Goal: Navigation & Orientation: Find specific page/section

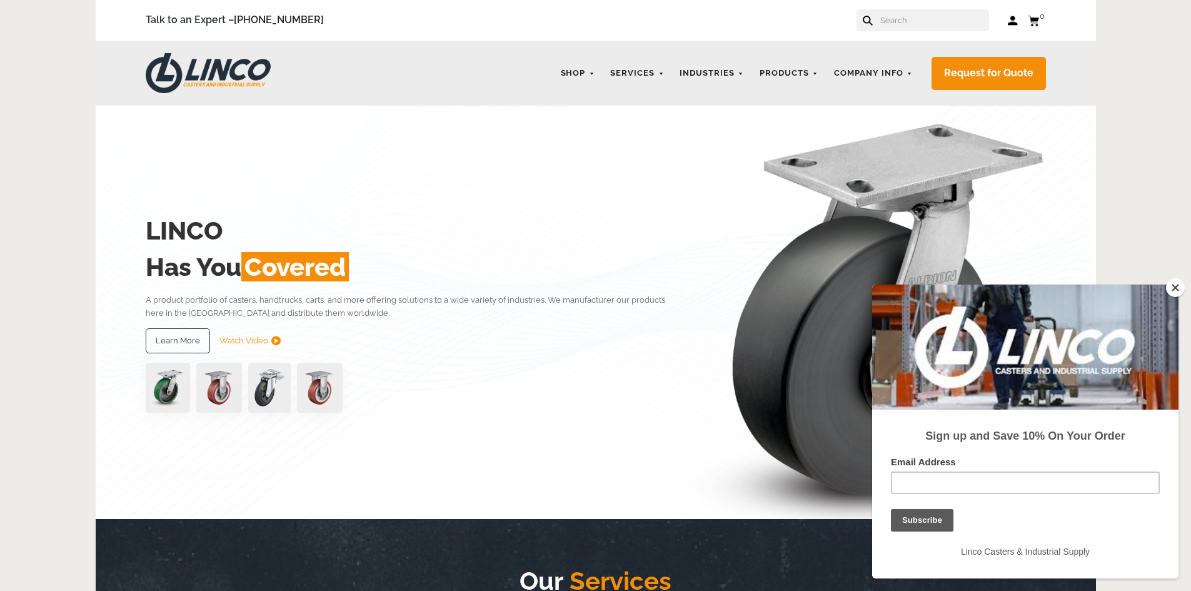
click at [171, 388] on img at bounding box center [168, 388] width 44 height 50
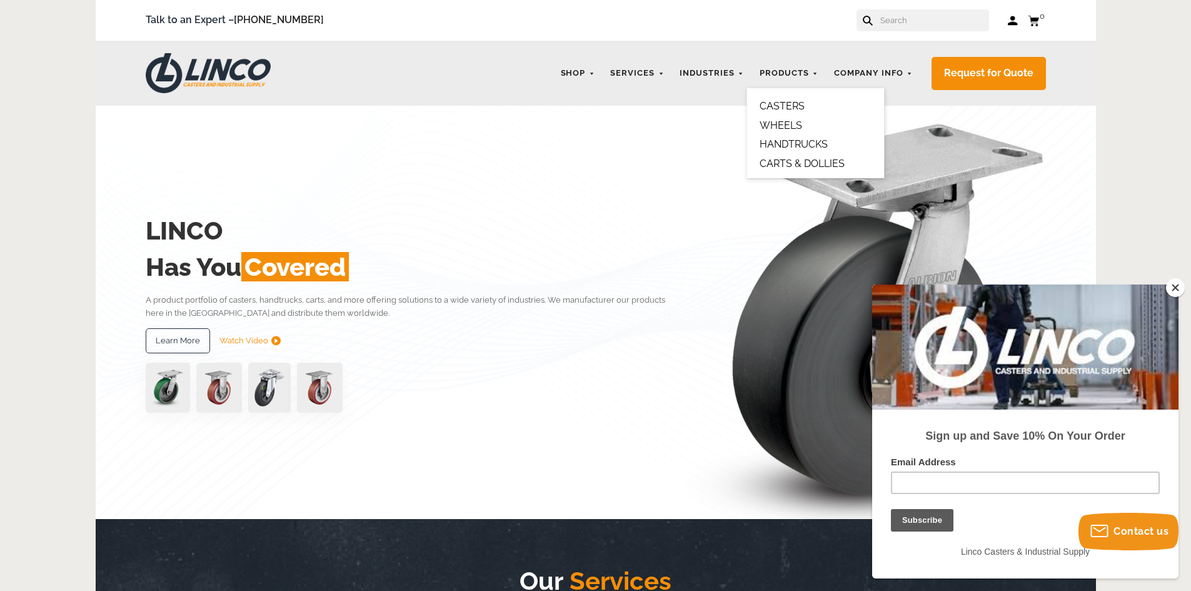
click at [796, 106] on link "CASTERS" at bounding box center [781, 106] width 45 height 12
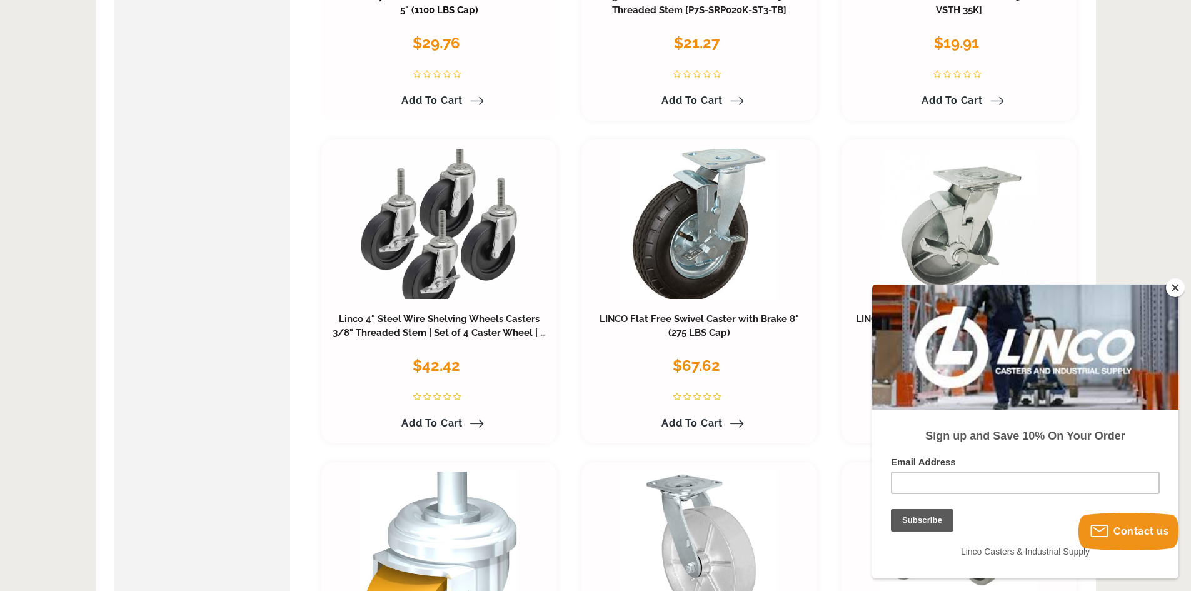
scroll to position [1438, 0]
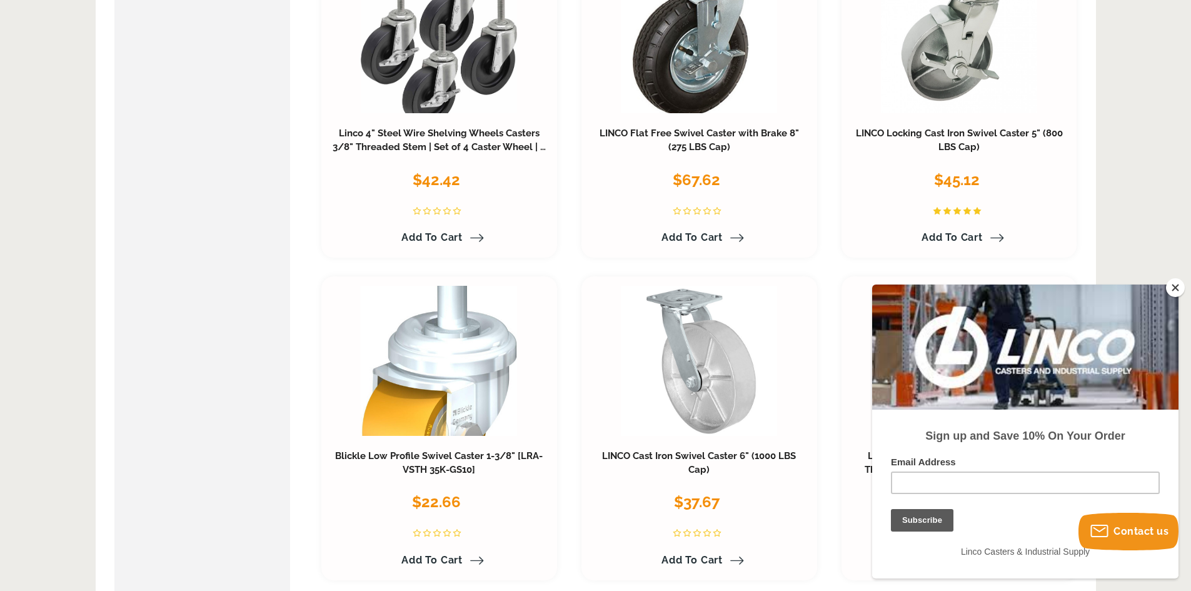
click at [1171, 288] on button "Close" at bounding box center [1175, 287] width 19 height 19
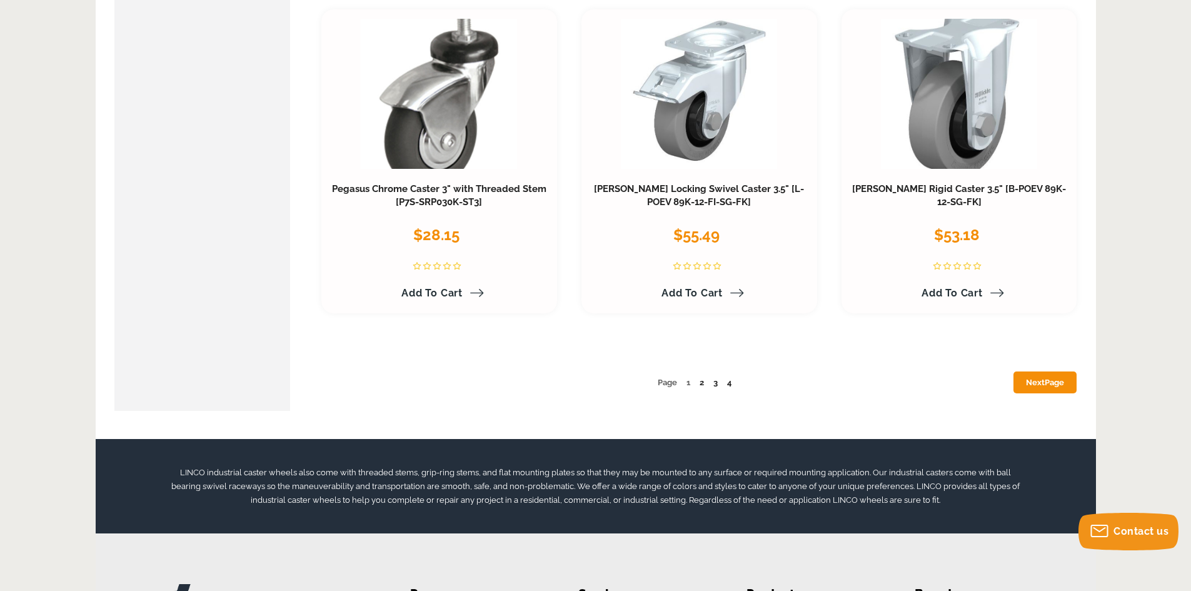
scroll to position [6625, 0]
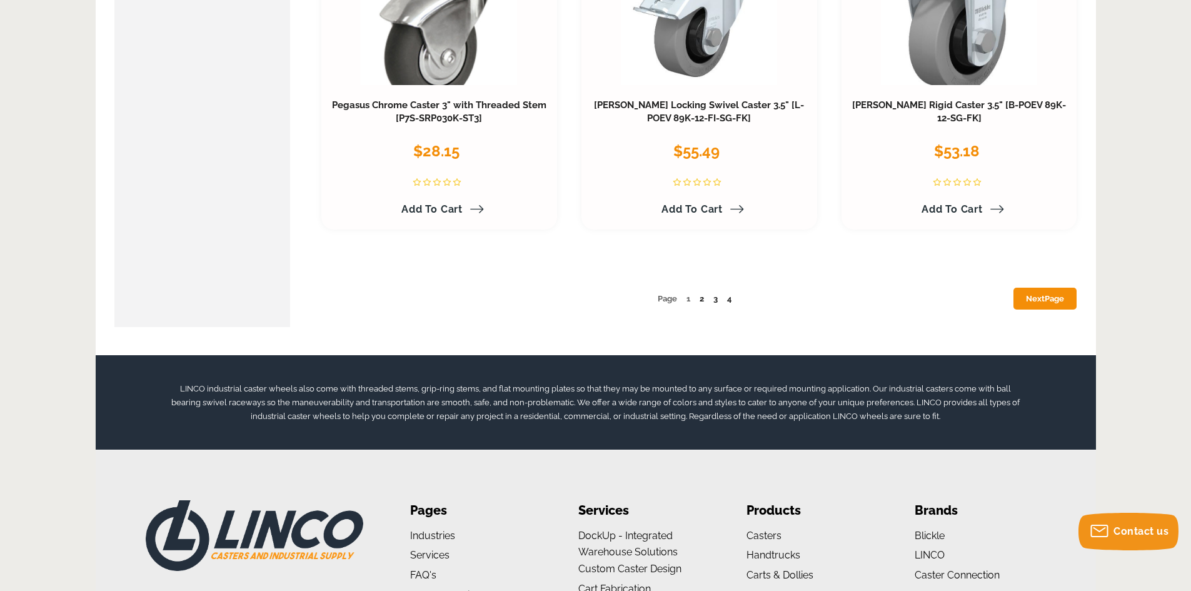
click at [700, 296] on link "2" at bounding box center [701, 298] width 4 height 9
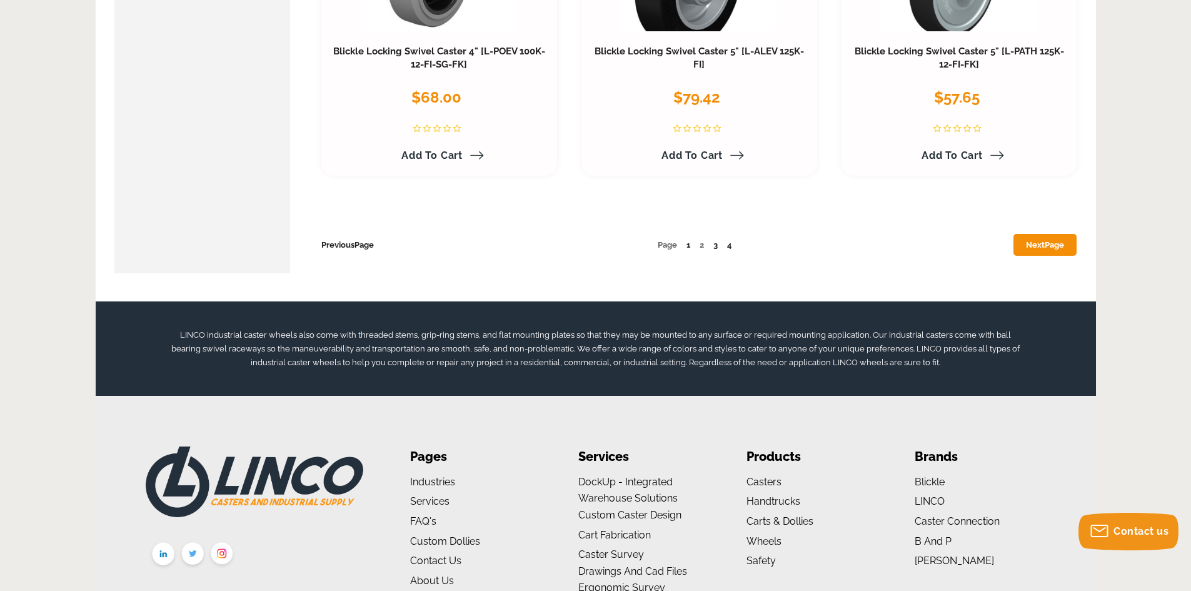
scroll to position [6688, 0]
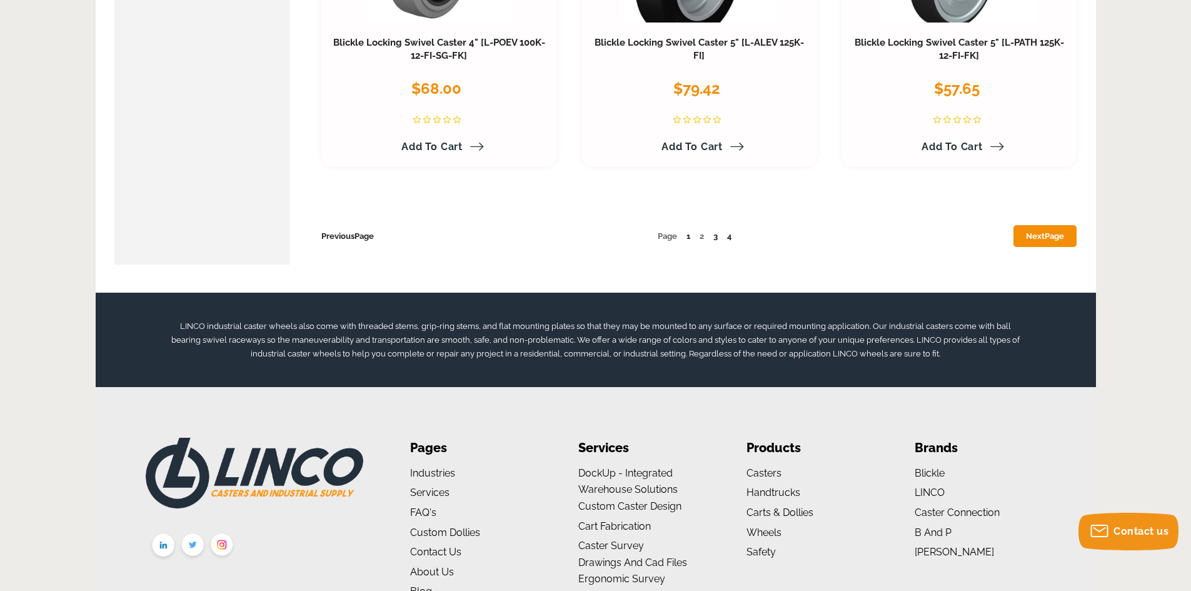
click at [1023, 244] on link "Next Page" at bounding box center [1044, 236] width 63 height 22
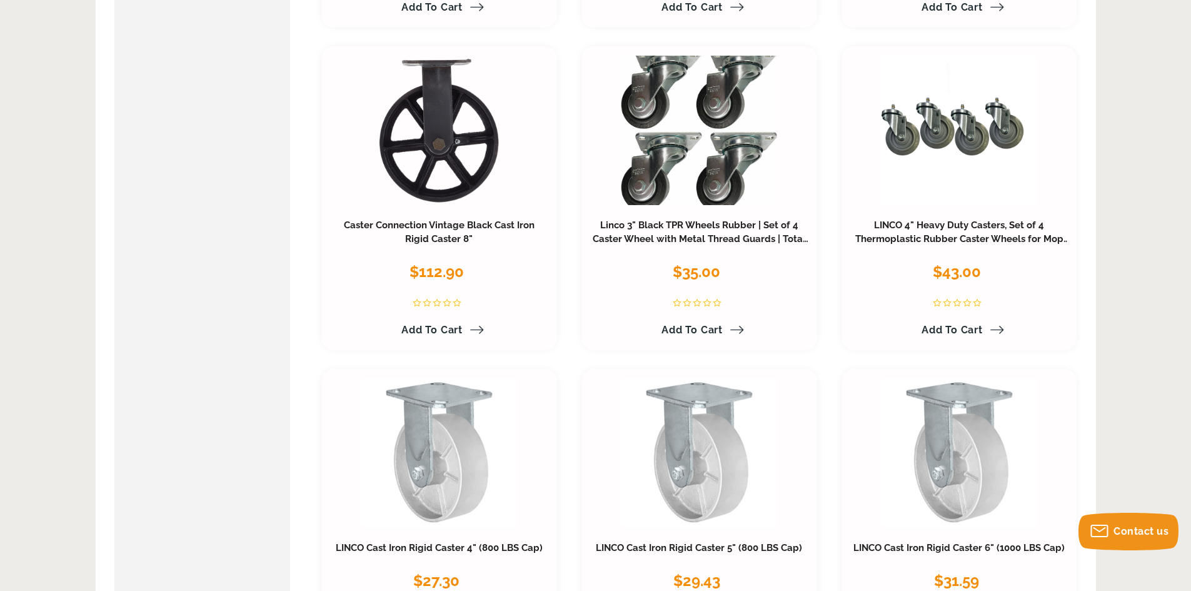
scroll to position [6375, 0]
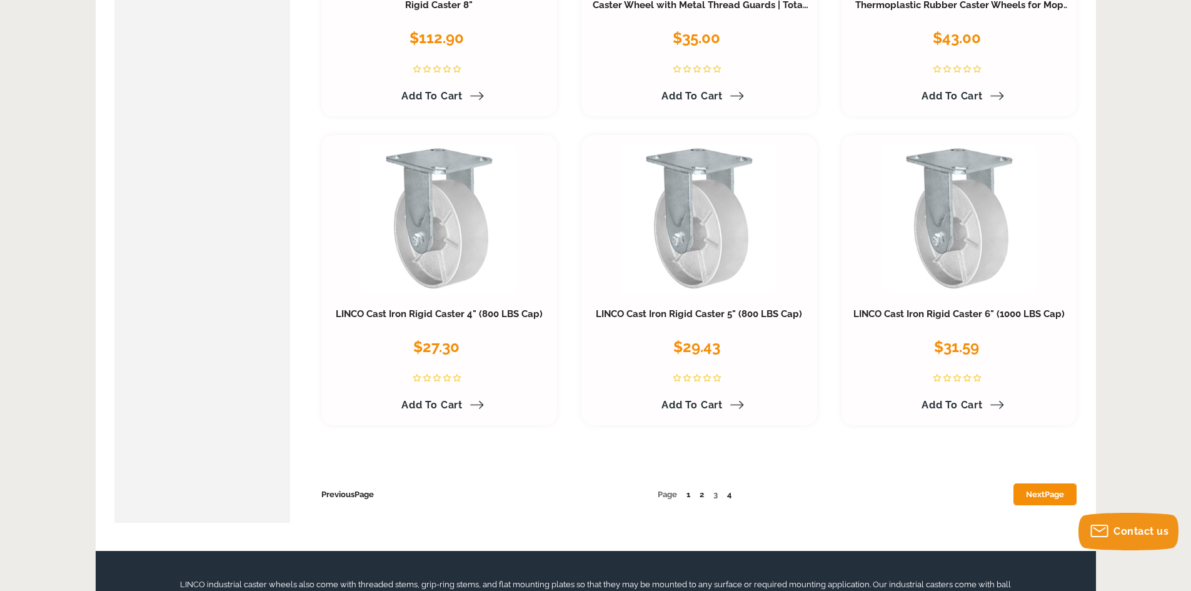
click at [1063, 489] on span "Page" at bounding box center [1053, 493] width 19 height 9
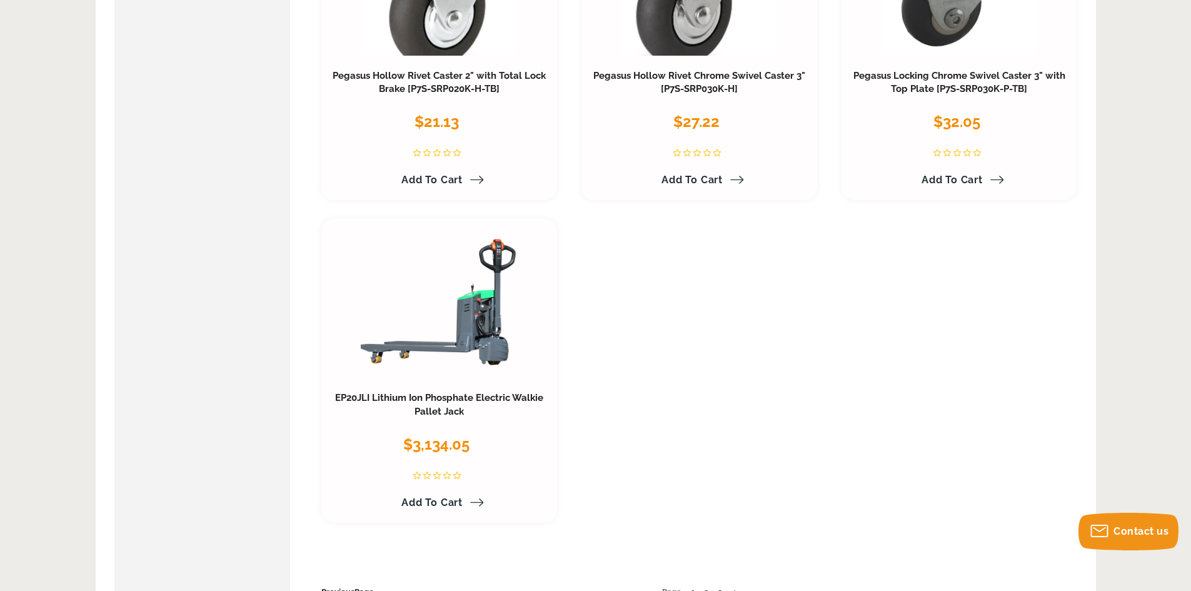
scroll to position [3438, 0]
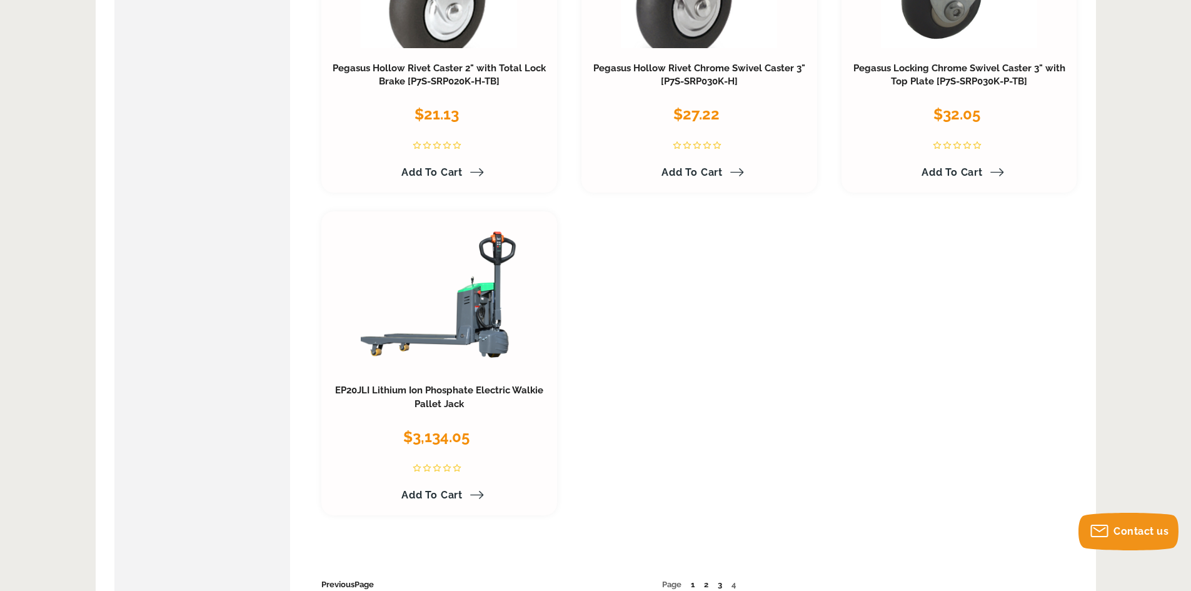
click at [733, 579] on span "4" at bounding box center [733, 583] width 4 height 9
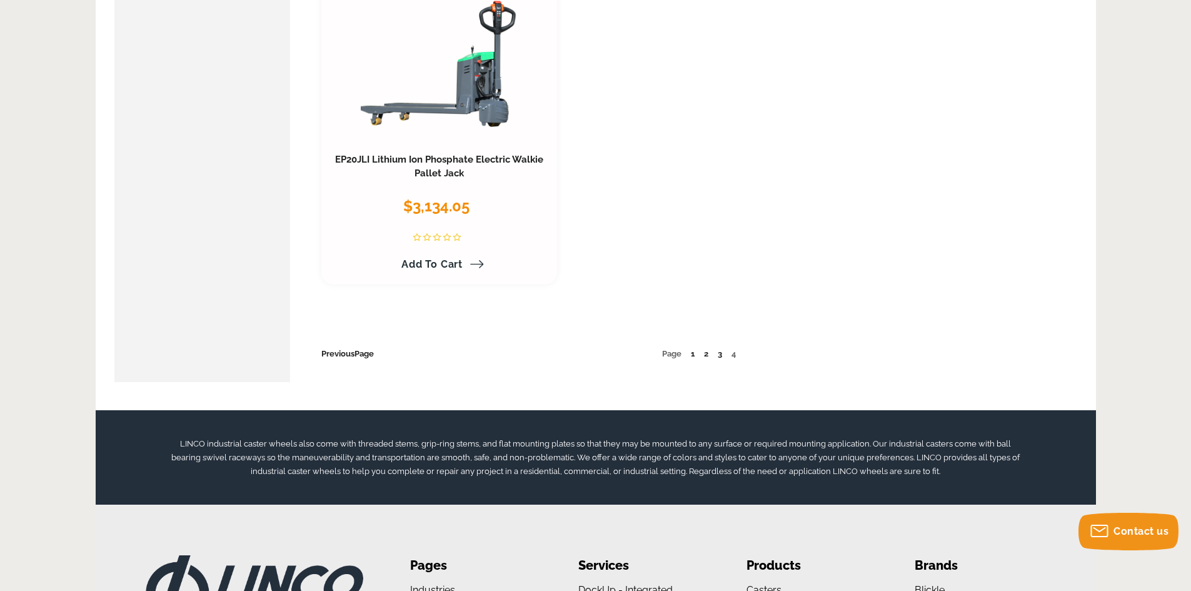
scroll to position [3691, 0]
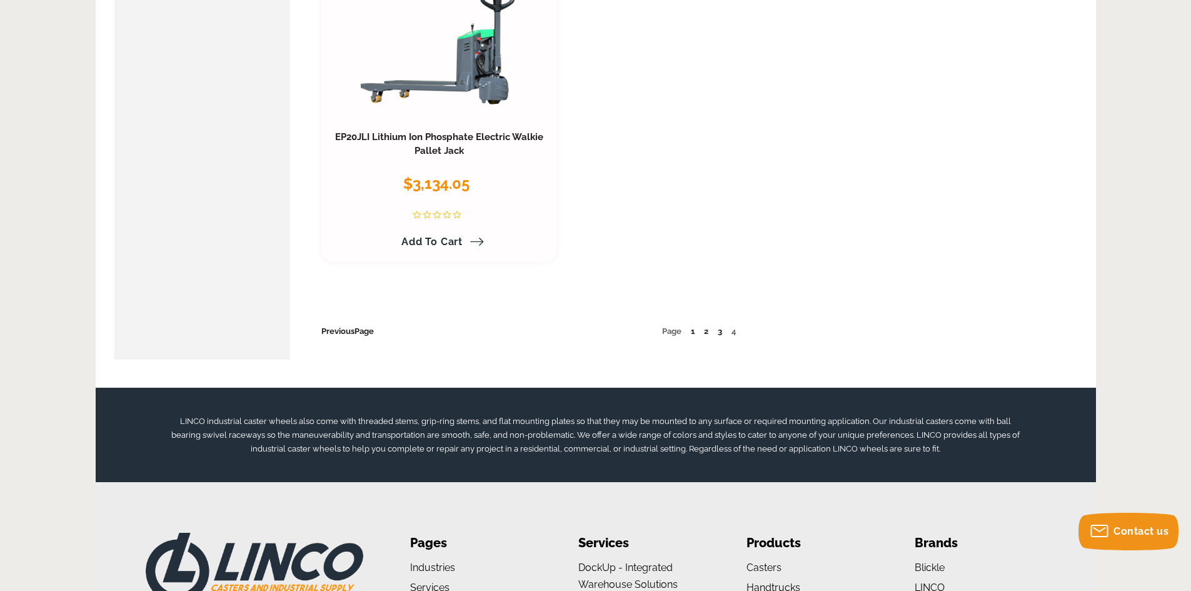
click at [733, 326] on span "4" at bounding box center [733, 330] width 4 height 9
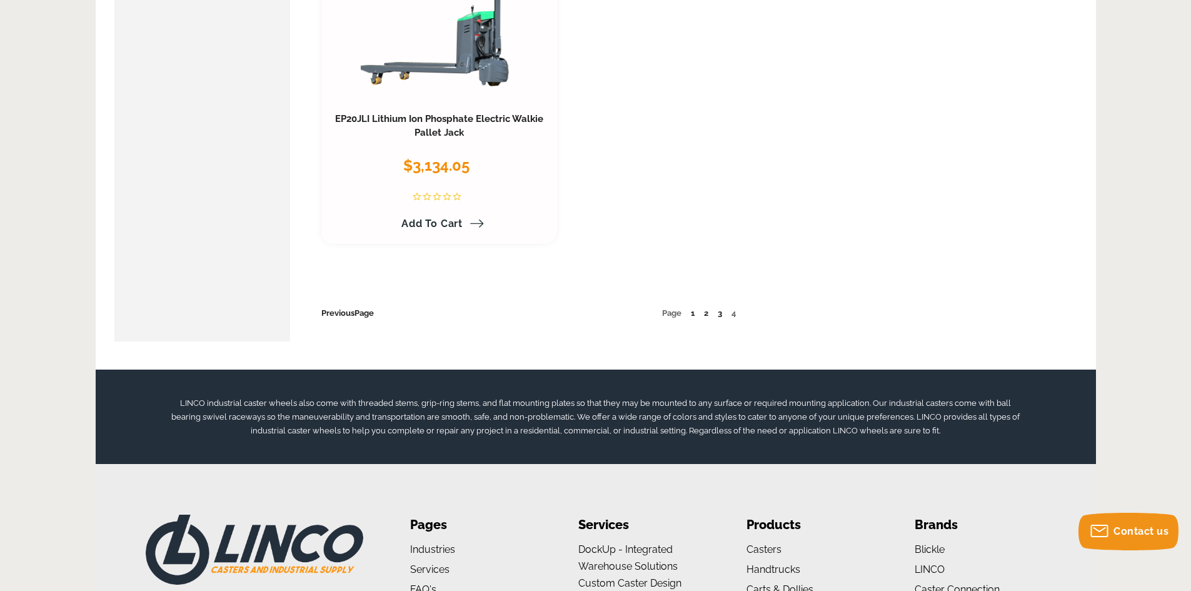
scroll to position [3503, 0]
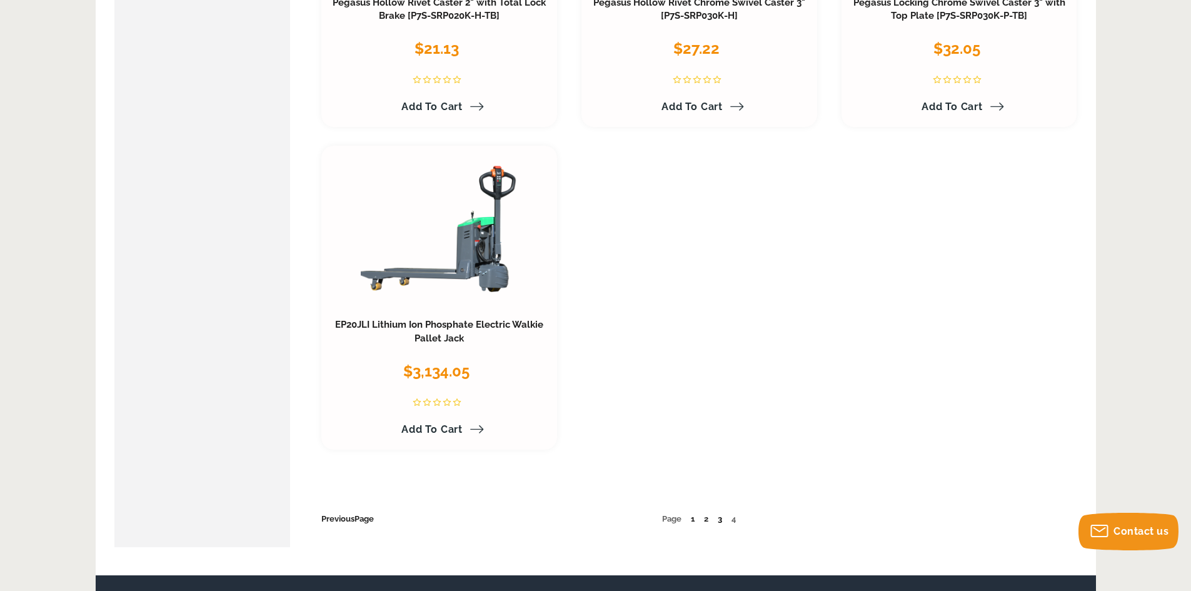
click at [720, 514] on link "3" at bounding box center [720, 518] width 4 height 9
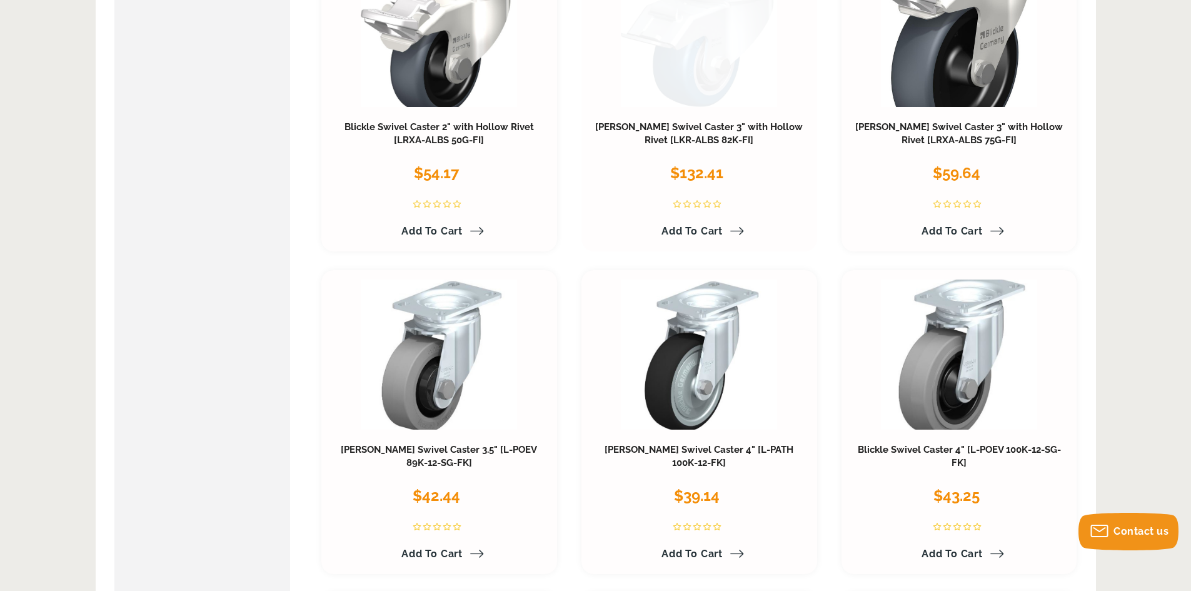
scroll to position [2875, 0]
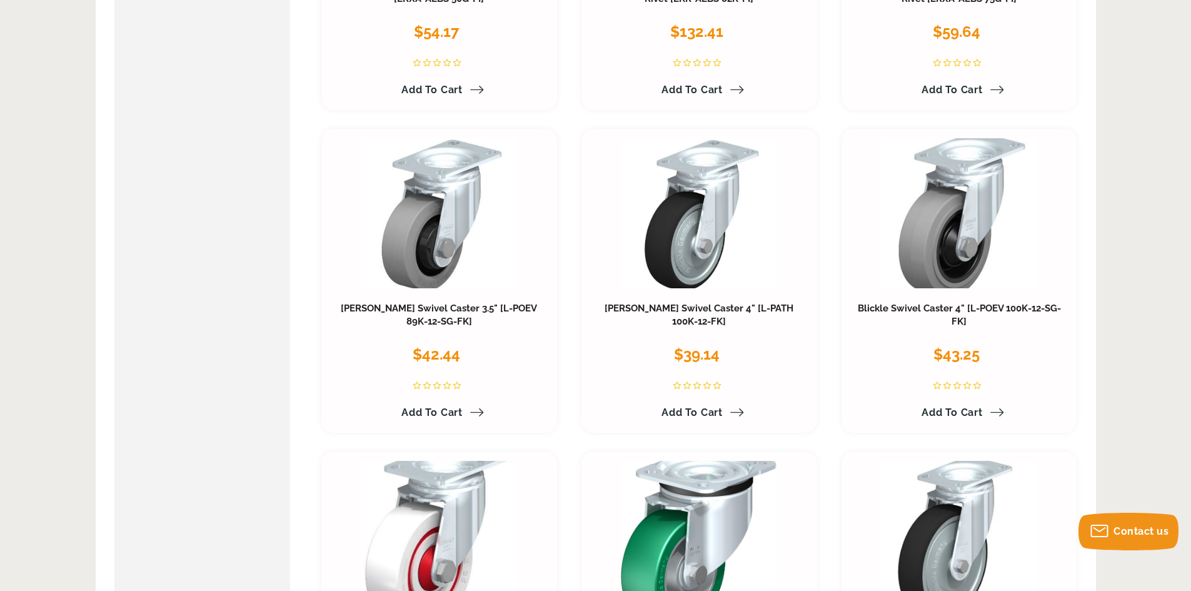
drag, startPoint x: 651, startPoint y: 103, endPoint x: 107, endPoint y: 126, distance: 544.9
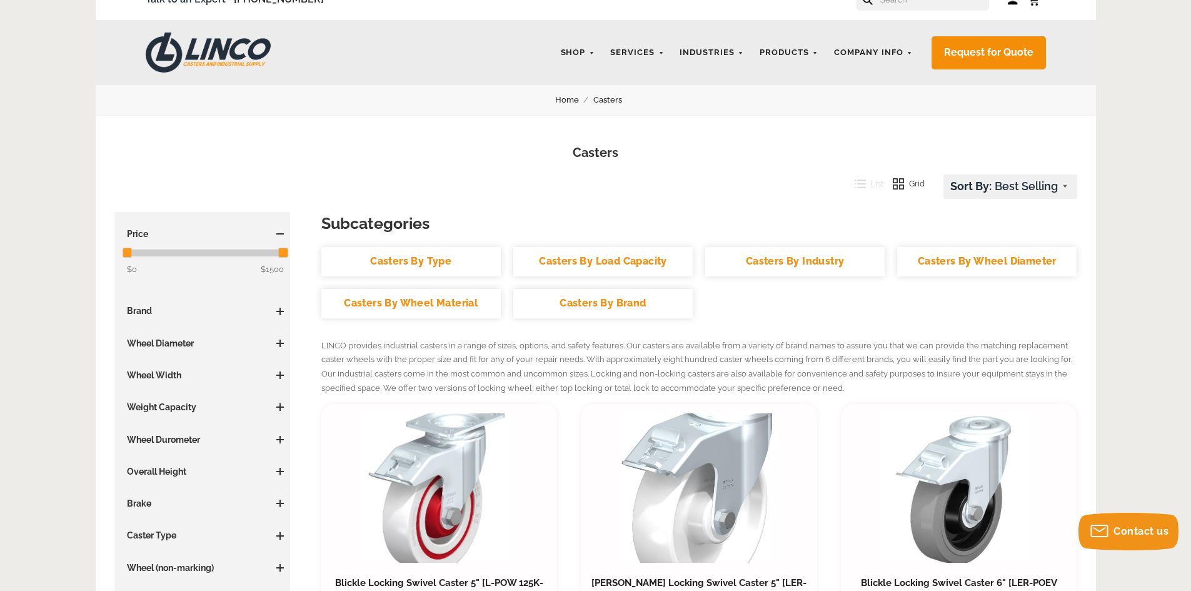
scroll to position [0, 0]
